Goal: Find specific page/section: Find specific page/section

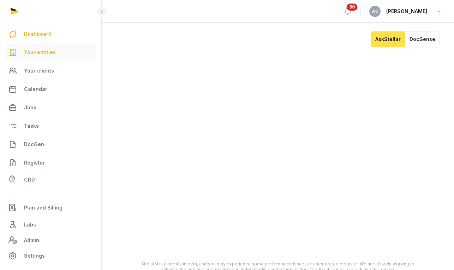
click at [56, 54] on link "Your entities" at bounding box center [51, 52] width 90 height 17
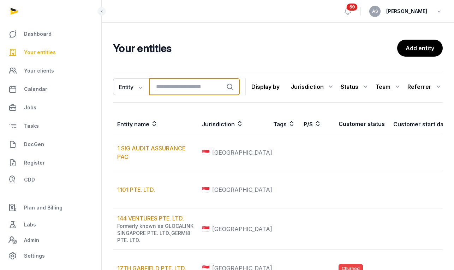
click at [199, 92] on input "search" at bounding box center [194, 86] width 91 height 17
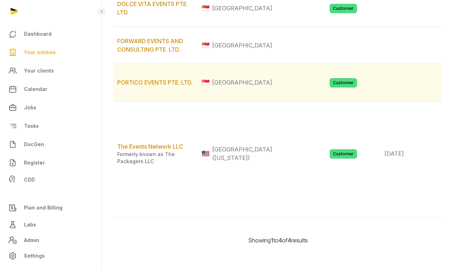
scroll to position [207, 0]
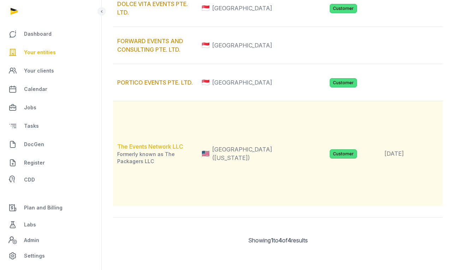
type input "******"
click at [147, 145] on link "The Events Network LLC" at bounding box center [150, 146] width 66 height 7
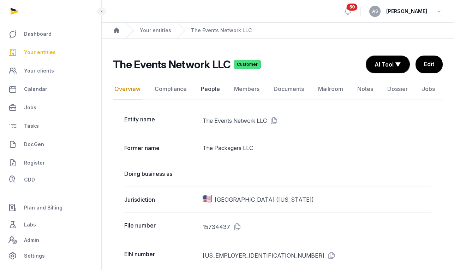
click at [216, 90] on link "People" at bounding box center [211, 89] width 22 height 20
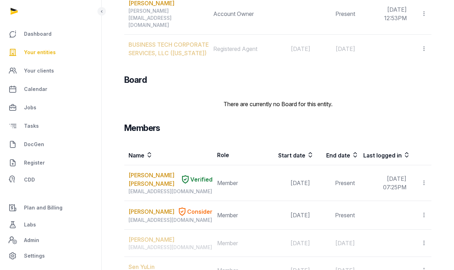
scroll to position [283, 0]
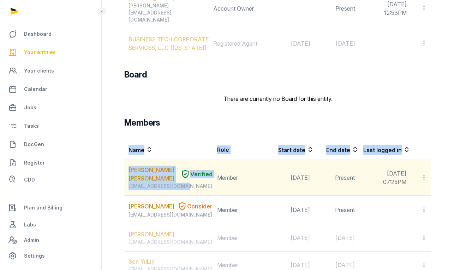
drag, startPoint x: 189, startPoint y: 162, endPoint x: 134, endPoint y: 166, distance: 55.3
click at [134, 166] on td "[PERSON_NAME] [PERSON_NAME] Verified [EMAIL_ADDRESS][DOMAIN_NAME]" at bounding box center [168, 178] width 89 height 36
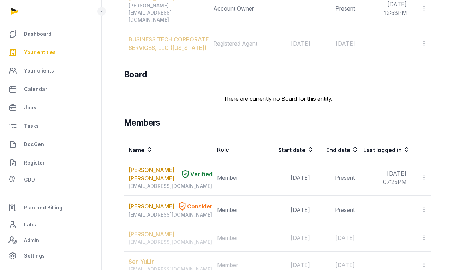
click at [356, 69] on div "Board" at bounding box center [277, 74] width 307 height 11
click at [40, 52] on span "Your entities" at bounding box center [40, 52] width 32 height 8
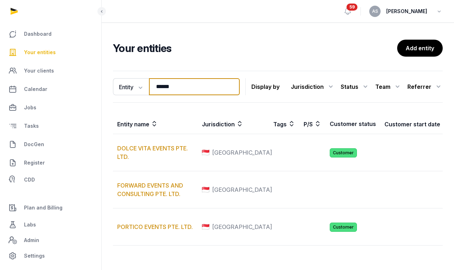
click at [236, 89] on input "******" at bounding box center [194, 86] width 91 height 17
click at [235, 86] on input "******" at bounding box center [194, 86] width 91 height 17
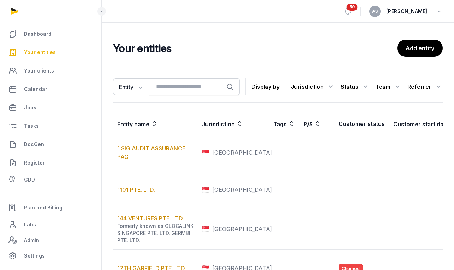
click at [355, 16] on div "59 AS [PERSON_NAME]" at bounding box center [393, 11] width 99 height 22
click at [358, 6] on span "59" at bounding box center [352, 7] width 11 height 7
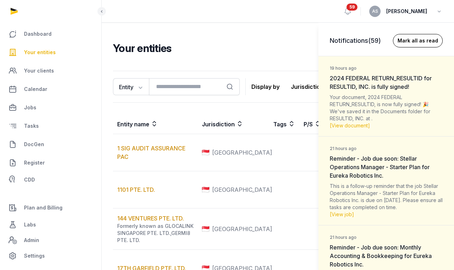
click at [413, 42] on button "Mark all as read" at bounding box center [418, 40] width 50 height 13
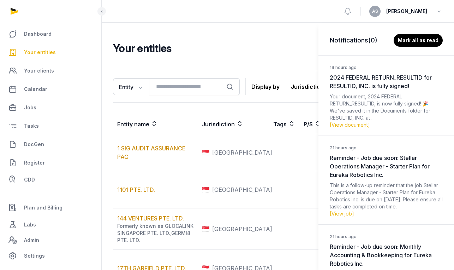
click at [248, 33] on div "Notifications (0) [PERSON_NAME] all as read 19 hours ago 2024 FEDERAL RETURN_RE…" at bounding box center [227, 135] width 454 height 270
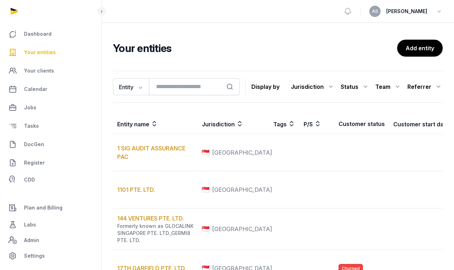
click at [45, 54] on span "Your entities" at bounding box center [40, 52] width 32 height 8
click at [181, 88] on input "search" at bounding box center [194, 86] width 91 height 17
